Goal: Obtain resource: Download file/media

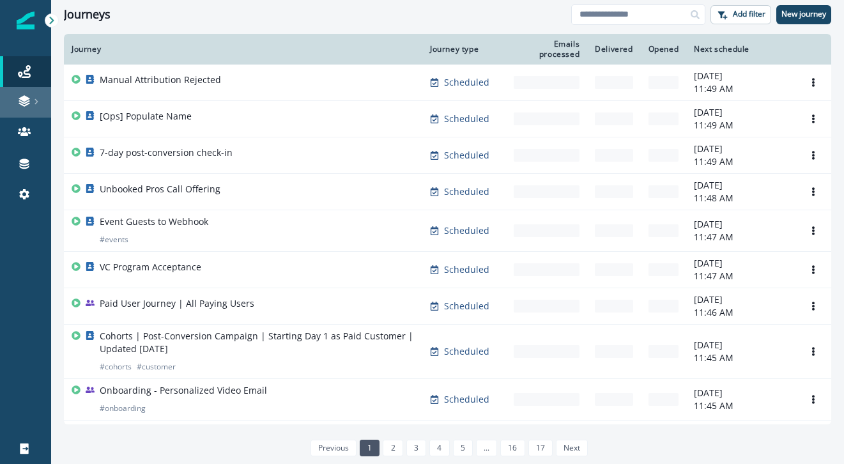
click at [15, 98] on div at bounding box center [25, 101] width 41 height 13
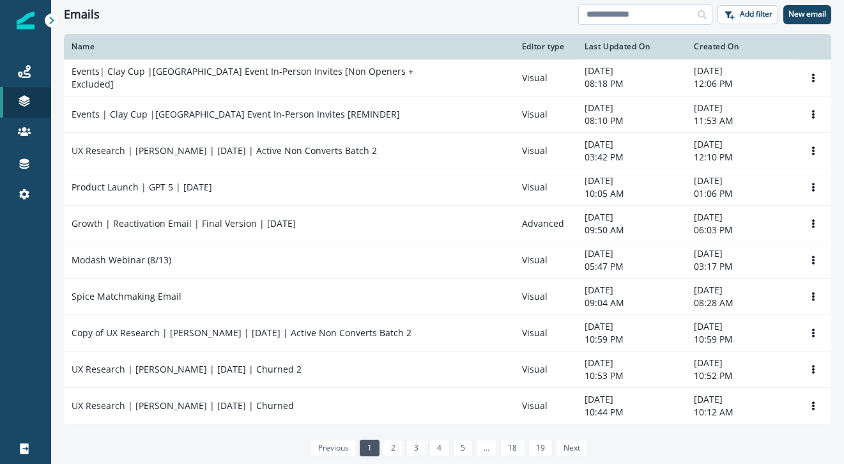
click at [688, 10] on input at bounding box center [646, 14] width 134 height 20
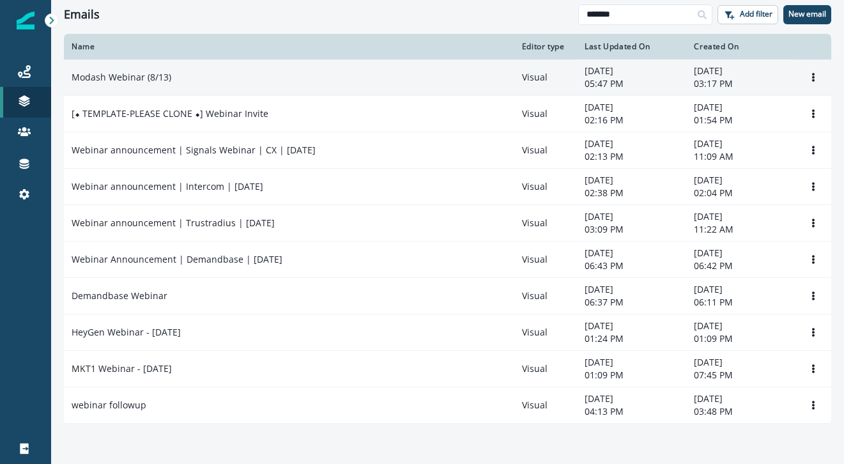
type input "*******"
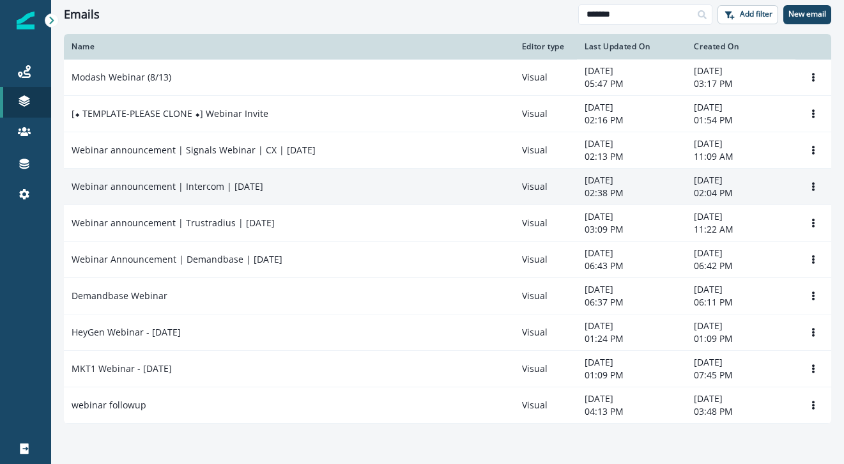
click at [199, 185] on p "Webinar announcement | Intercom | [DATE]" at bounding box center [168, 186] width 192 height 13
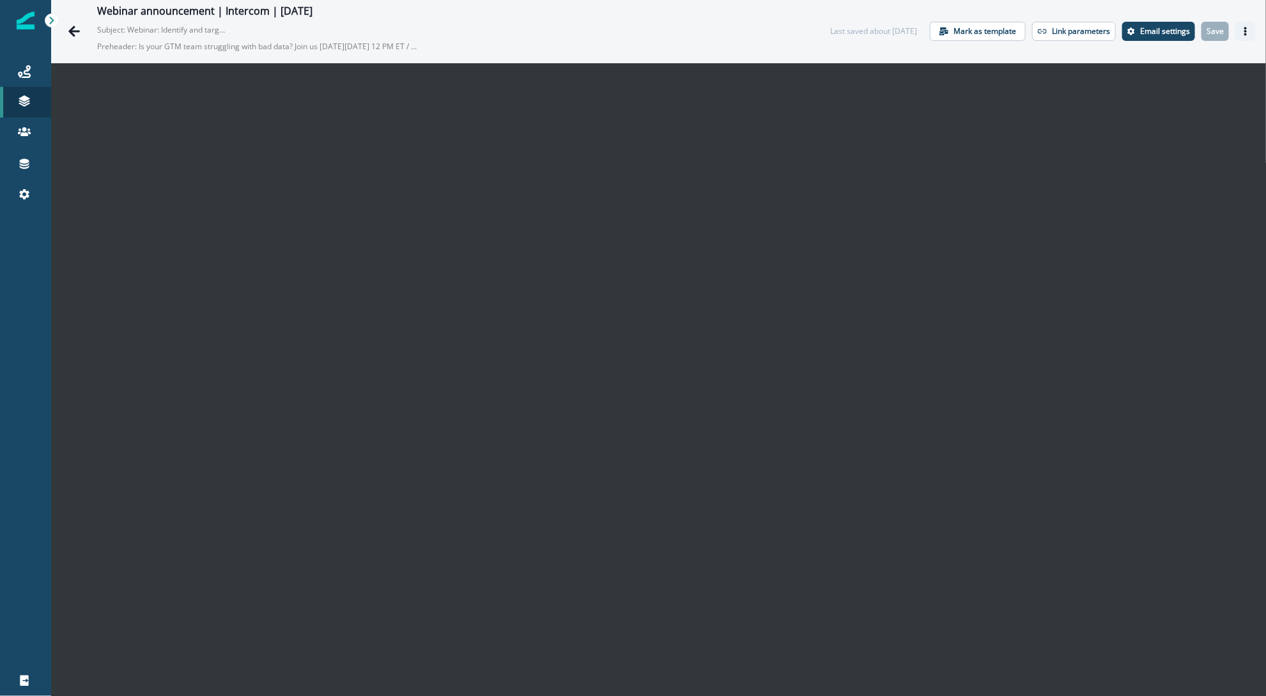
click at [844, 35] on icon "Actions" at bounding box center [1245, 31] width 9 height 9
click at [844, 86] on button "Export html" at bounding box center [1170, 86] width 142 height 23
